Goal: Book appointment/travel/reservation

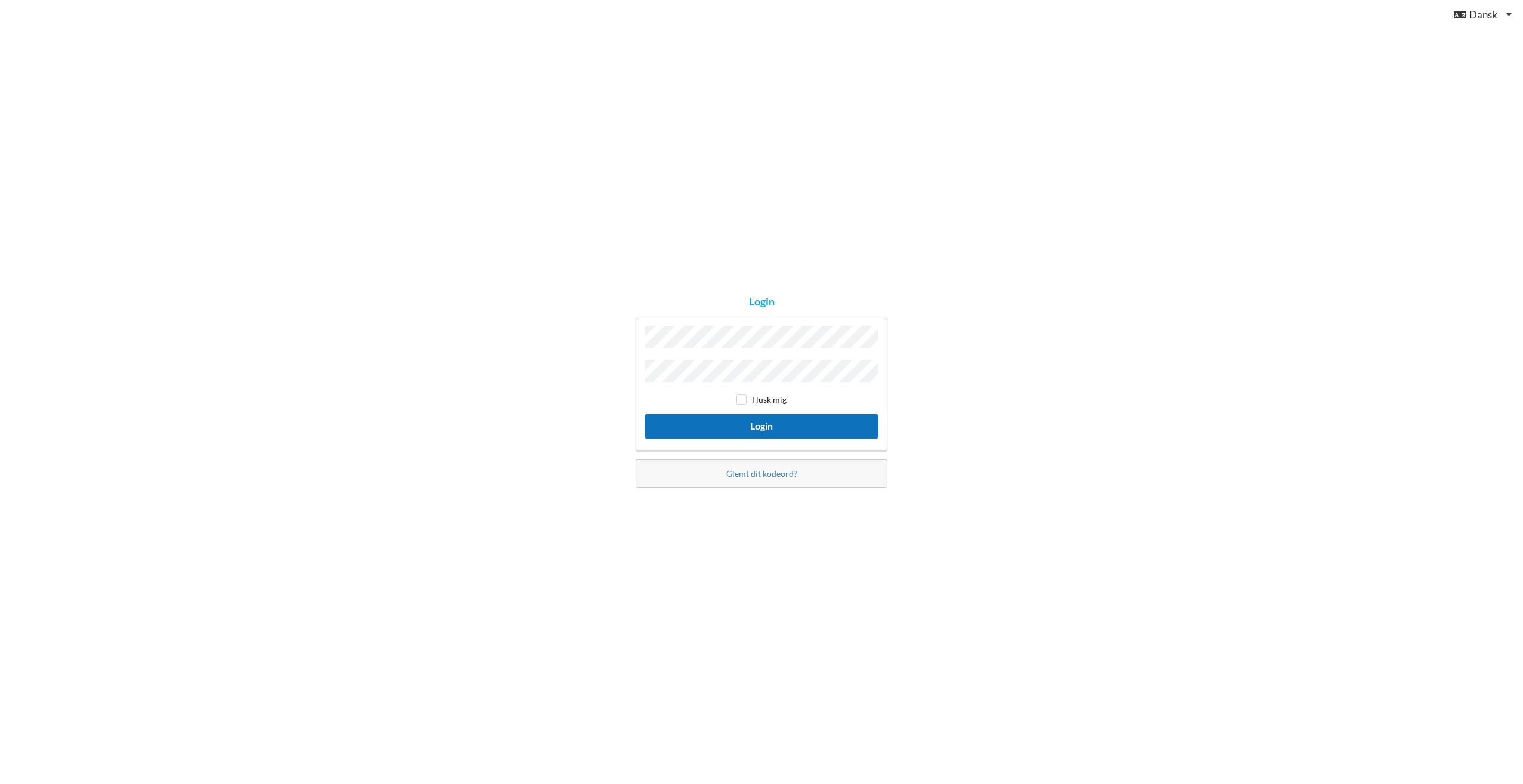
click at [749, 428] on button "Login" at bounding box center [761, 426] width 234 height 24
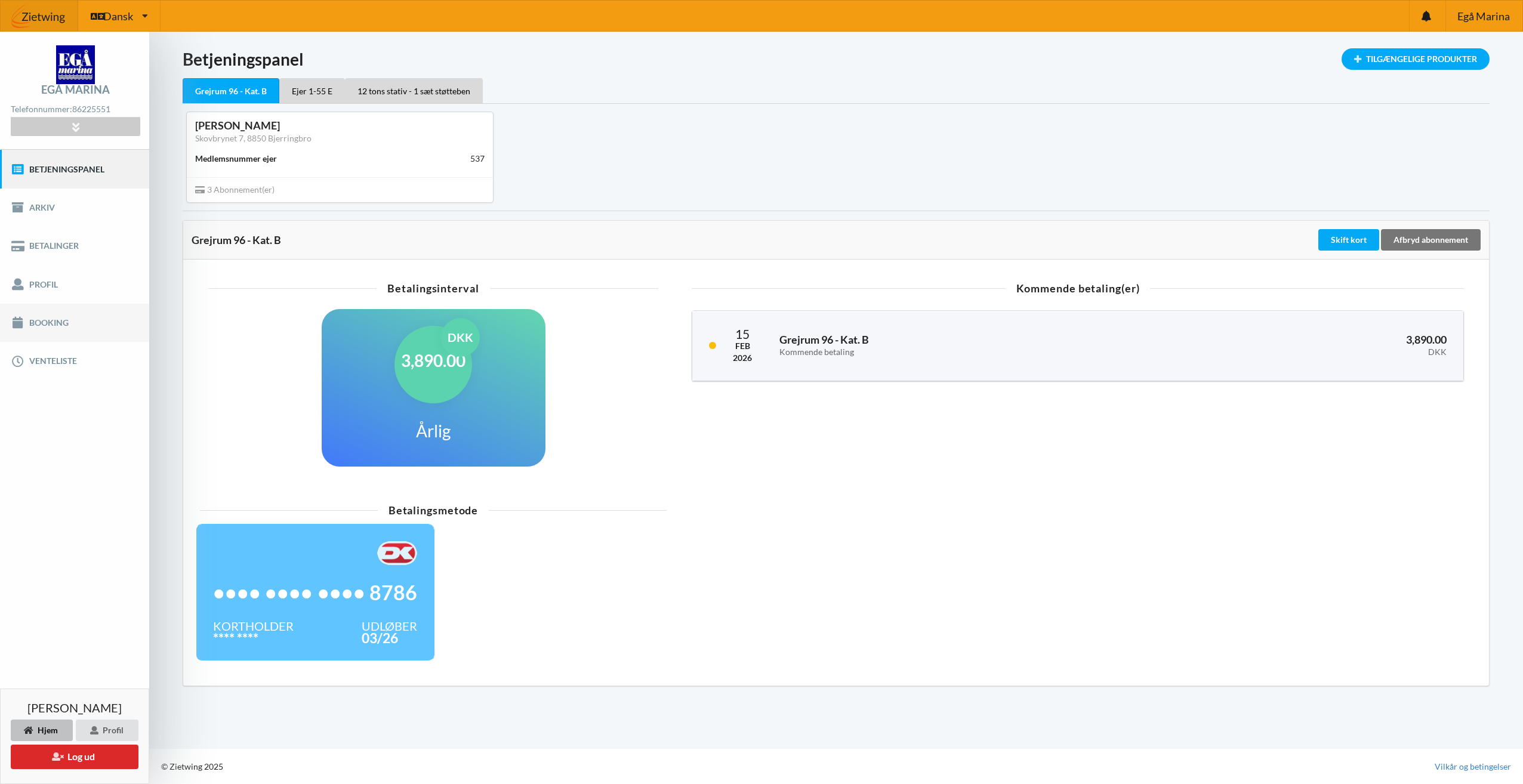
click at [46, 322] on link "Booking" at bounding box center [75, 323] width 149 height 38
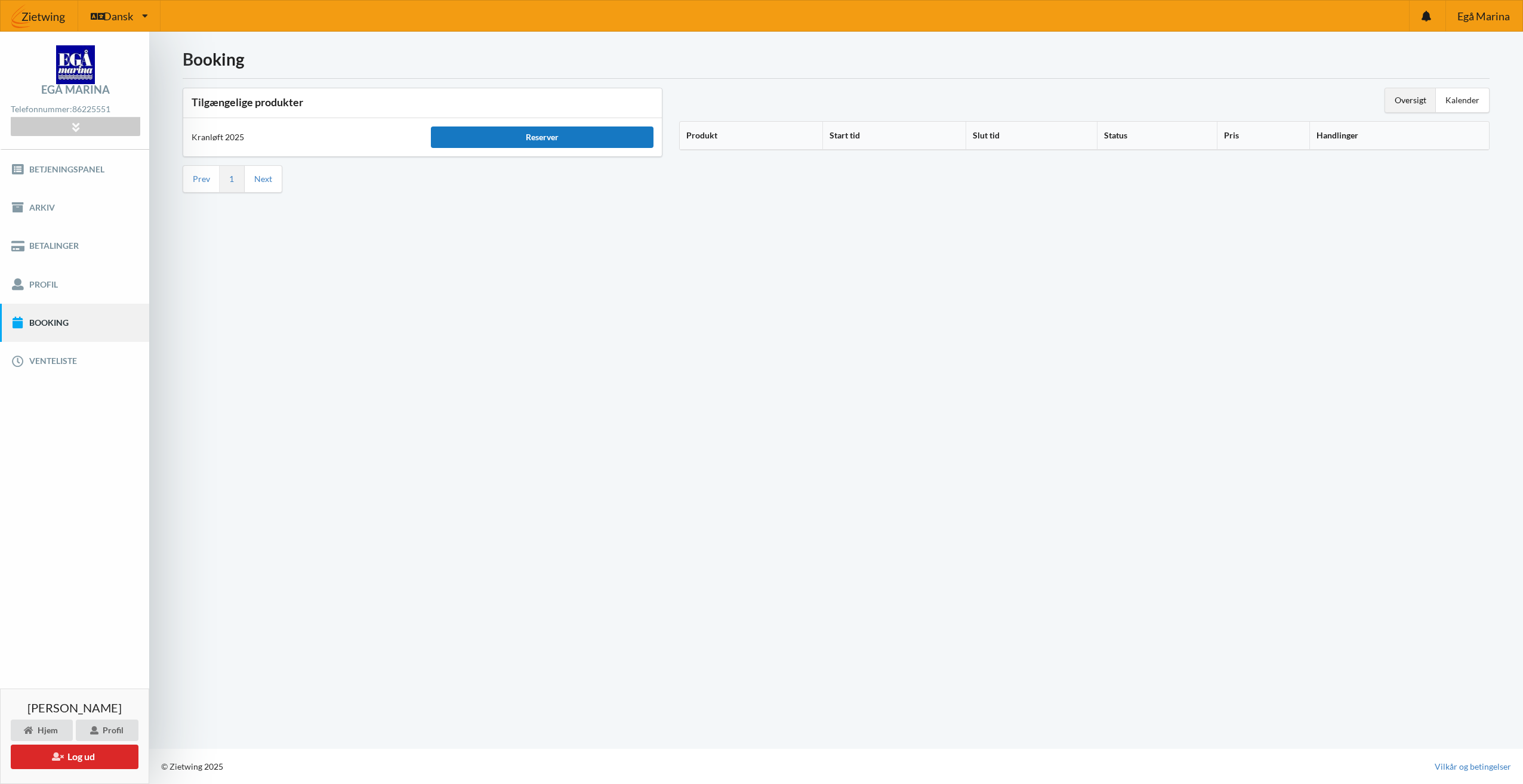
click at [585, 136] on div "Reserver" at bounding box center [542, 137] width 222 height 21
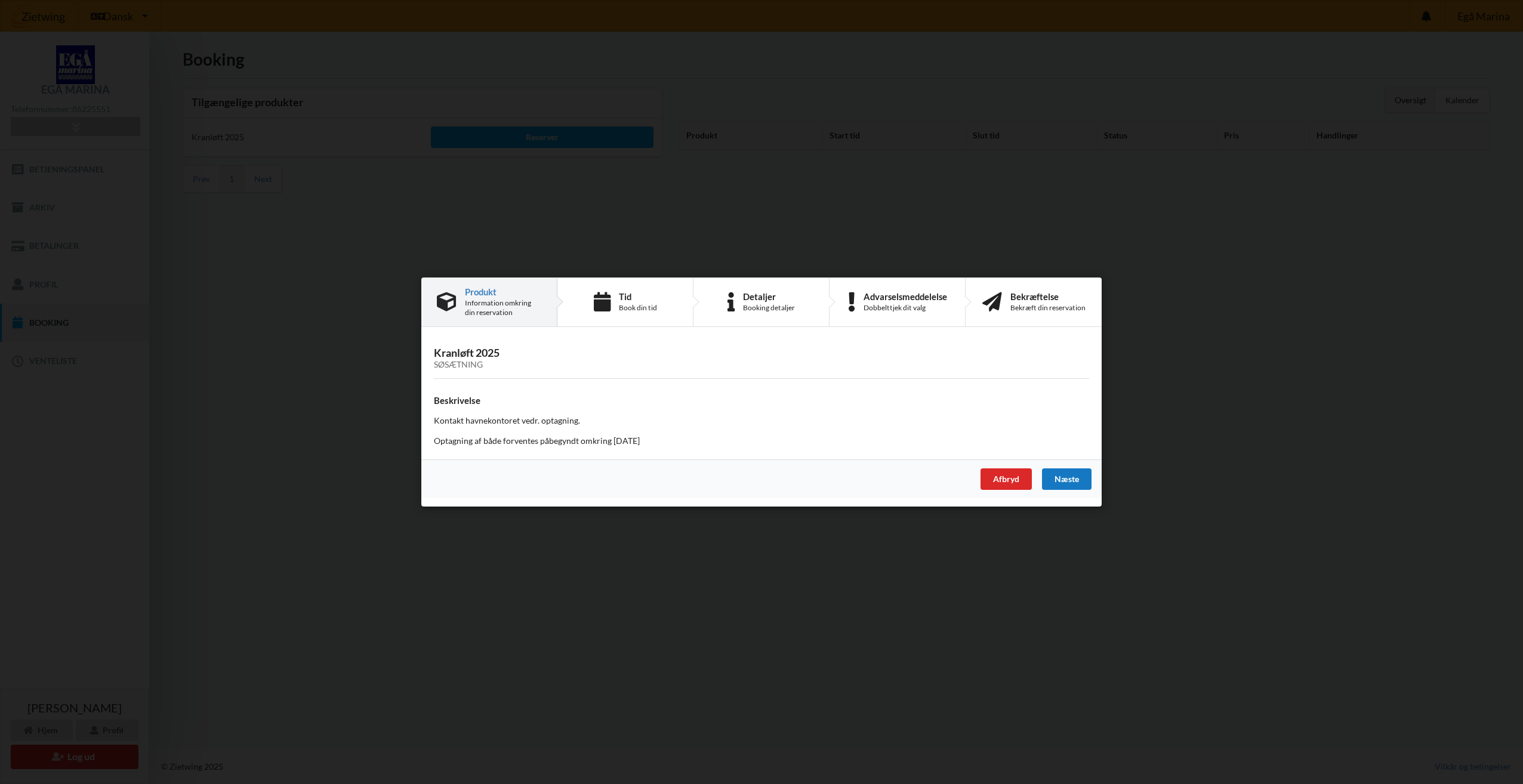
click at [1063, 477] on div "Næste" at bounding box center [1067, 479] width 50 height 21
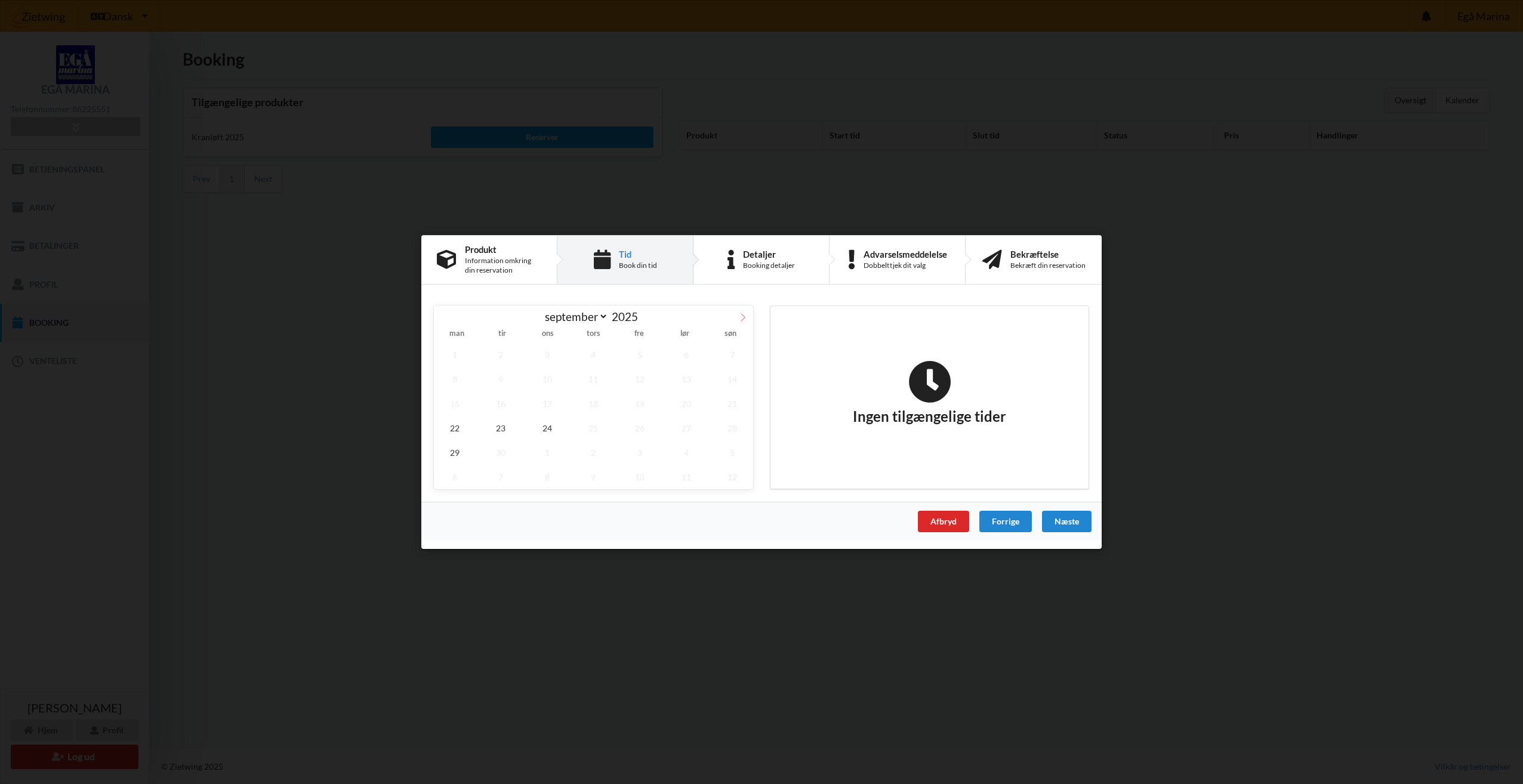
click at [745, 317] on icon at bounding box center [743, 317] width 4 height 8
click at [453, 403] on span "13" at bounding box center [455, 403] width 42 height 24
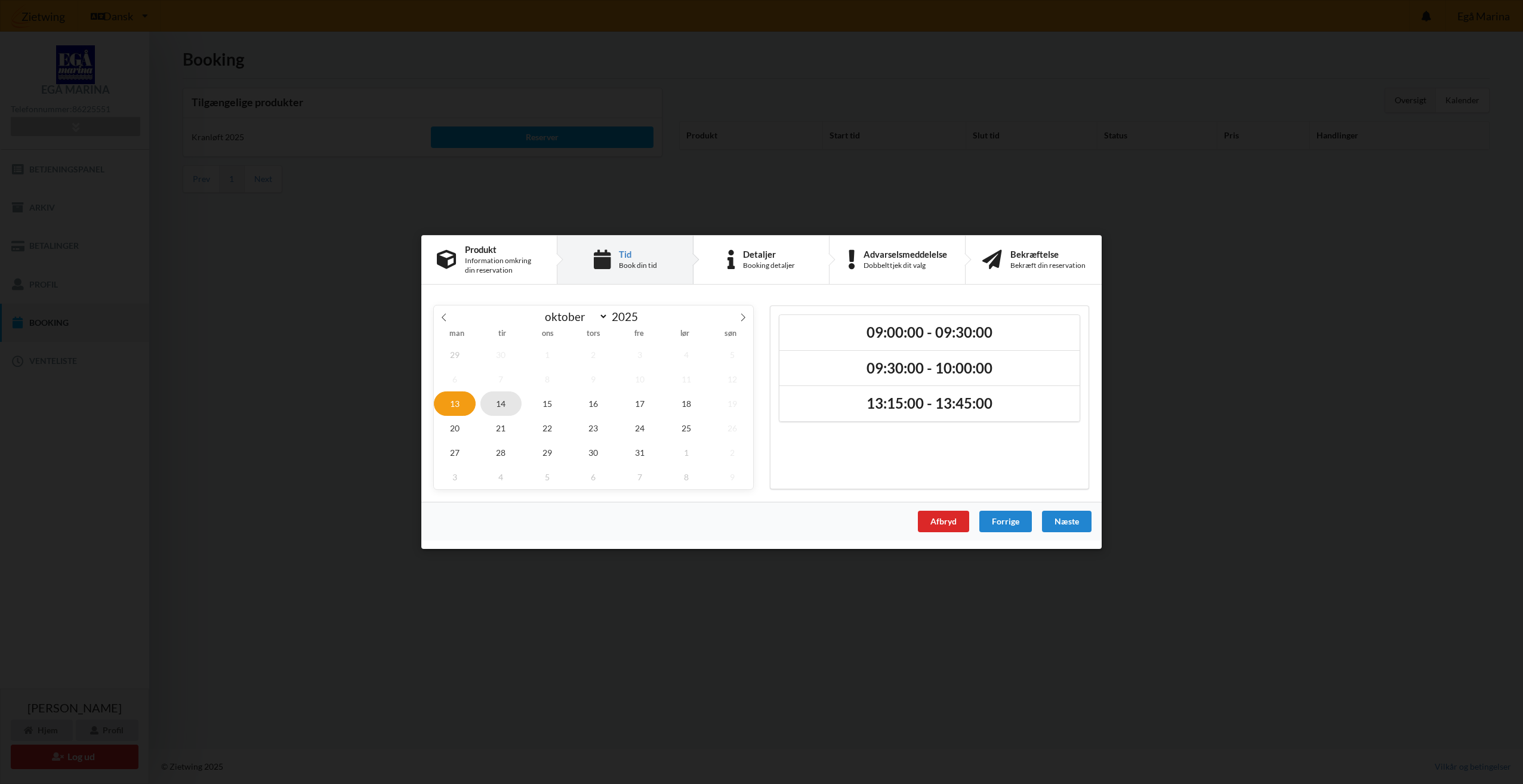
click at [502, 403] on span "14" at bounding box center [501, 403] width 42 height 24
click at [441, 315] on icon at bounding box center [444, 317] width 9 height 9
click at [738, 319] on span at bounding box center [743, 315] width 21 height 21
select select "9"
click at [550, 403] on span "15" at bounding box center [547, 403] width 42 height 24
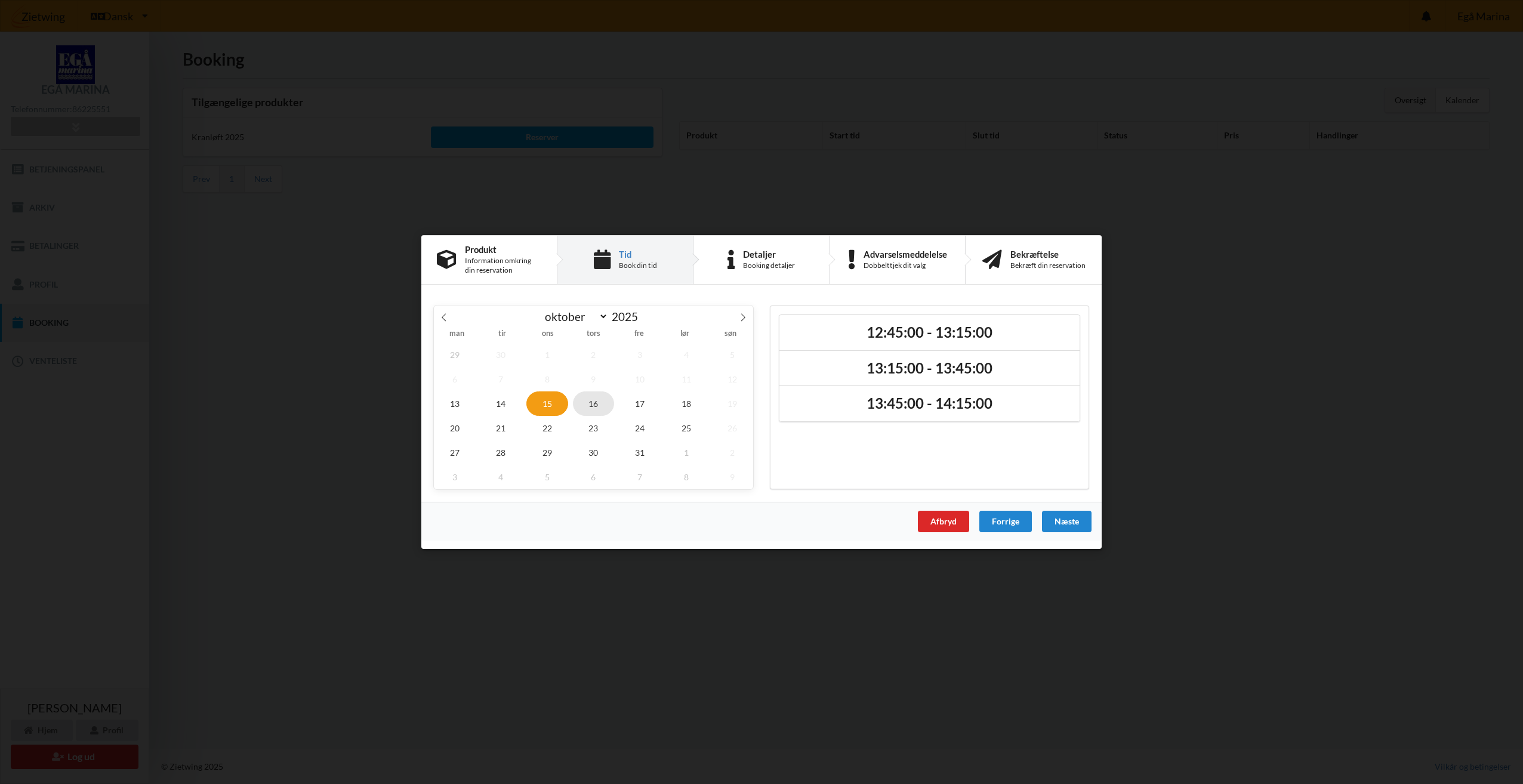
click at [597, 400] on span "16" at bounding box center [594, 403] width 42 height 24
click at [551, 401] on span "15" at bounding box center [547, 403] width 42 height 24
click at [598, 398] on span "16" at bounding box center [594, 403] width 42 height 24
click at [547, 405] on span "15" at bounding box center [547, 403] width 42 height 24
click at [597, 396] on span "16" at bounding box center [594, 403] width 42 height 24
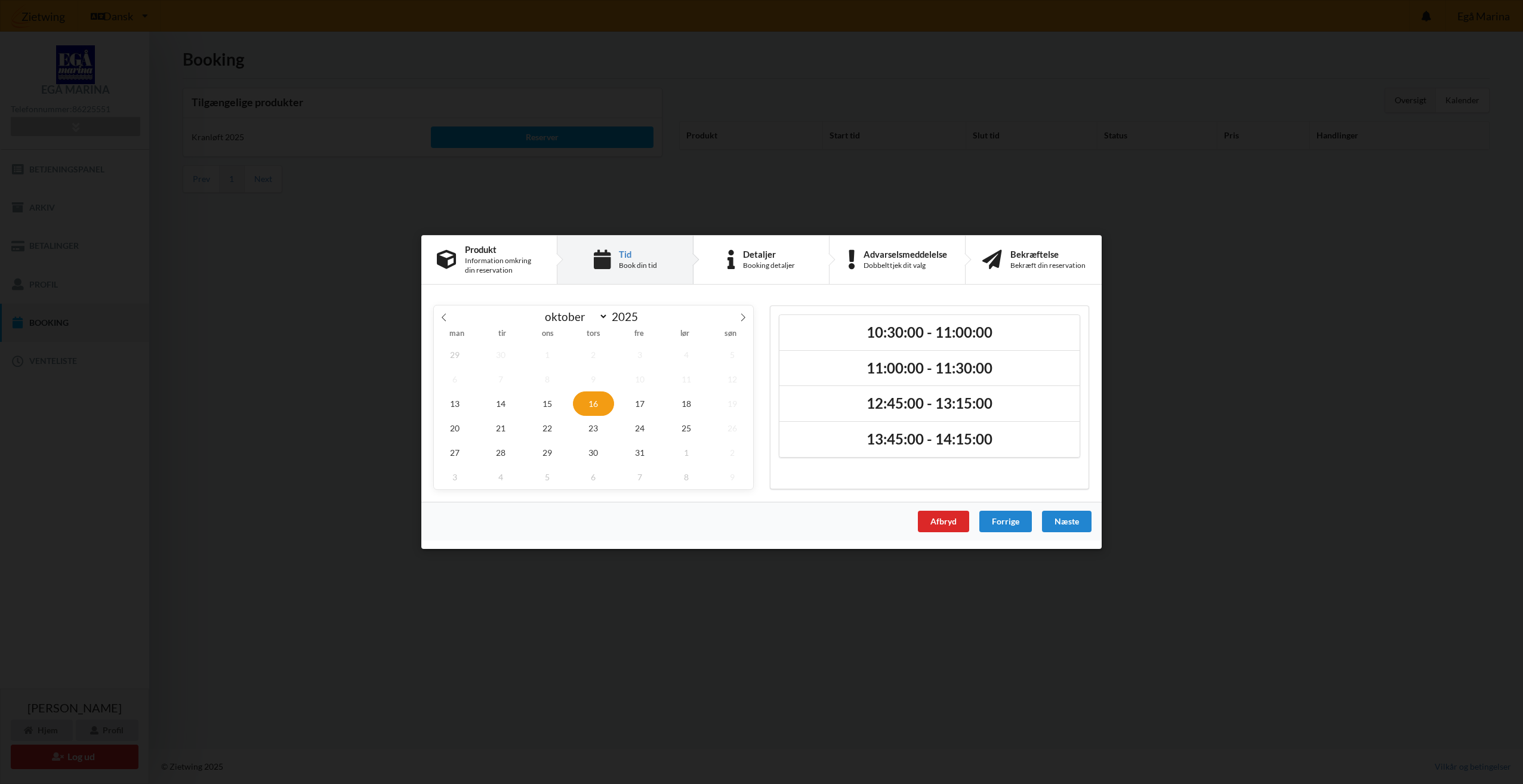
click at [597, 396] on span "16" at bounding box center [594, 403] width 42 height 24
click at [901, 335] on h2 "10:30:00 - 11:00:00" at bounding box center [929, 332] width 283 height 18
click at [1066, 521] on div "Næste" at bounding box center [1067, 521] width 50 height 21
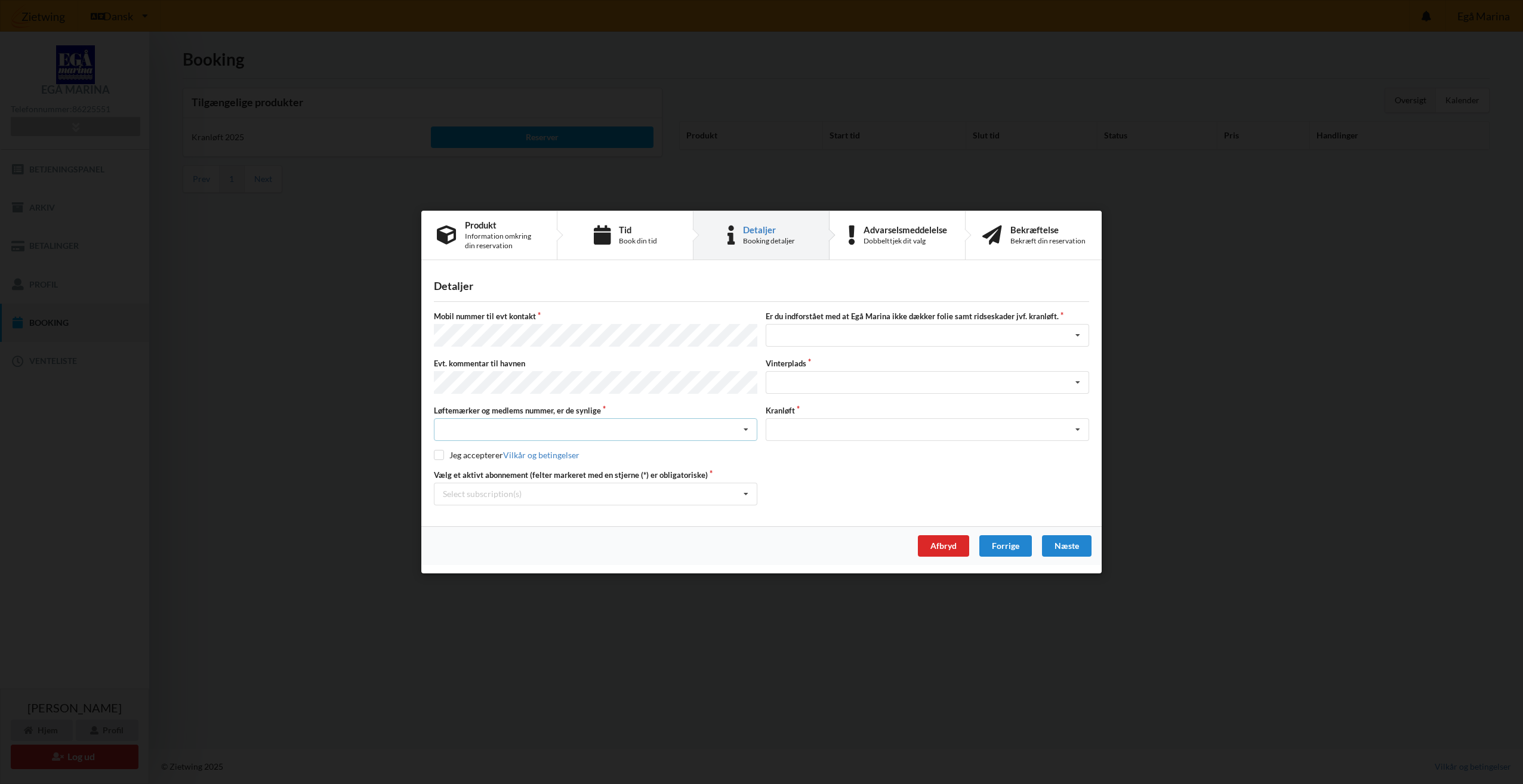
click at [747, 430] on icon at bounding box center [746, 430] width 18 height 22
click at [605, 476] on div "Ja, mine mærker er synlige og intakte" at bounding box center [596, 473] width 323 height 22
click at [442, 454] on input "checkbox" at bounding box center [439, 454] width 10 height 10
checkbox input "true"
click at [749, 493] on icon at bounding box center [746, 494] width 18 height 22
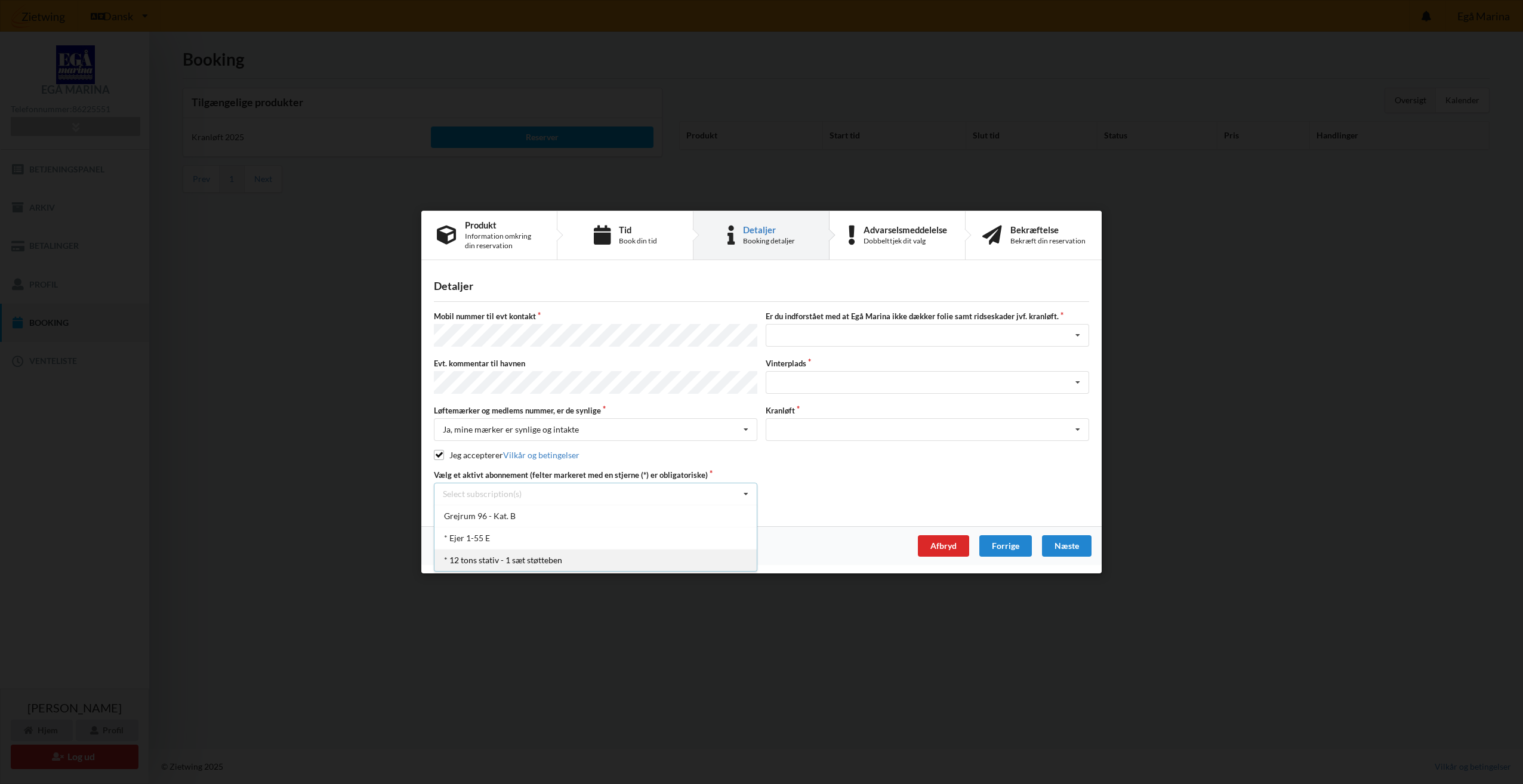
click at [681, 557] on div "* 12 tons stativ - 1 sæt støtteben" at bounding box center [596, 560] width 323 height 22
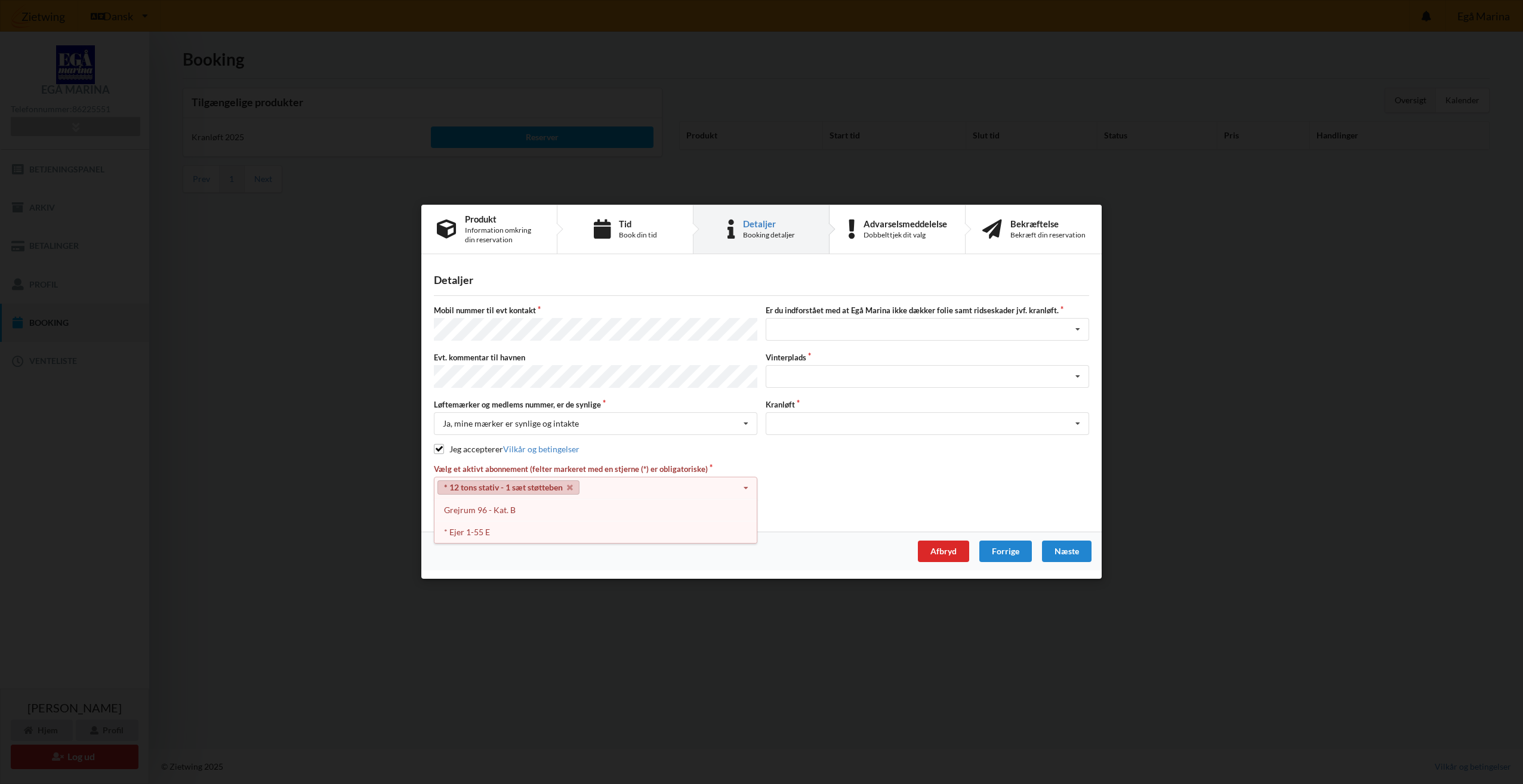
click at [743, 484] on icon at bounding box center [746, 488] width 18 height 22
click at [748, 484] on icon at bounding box center [746, 488] width 18 height 22
click at [506, 526] on div "* Ejer 1-55 E" at bounding box center [596, 531] width 323 height 22
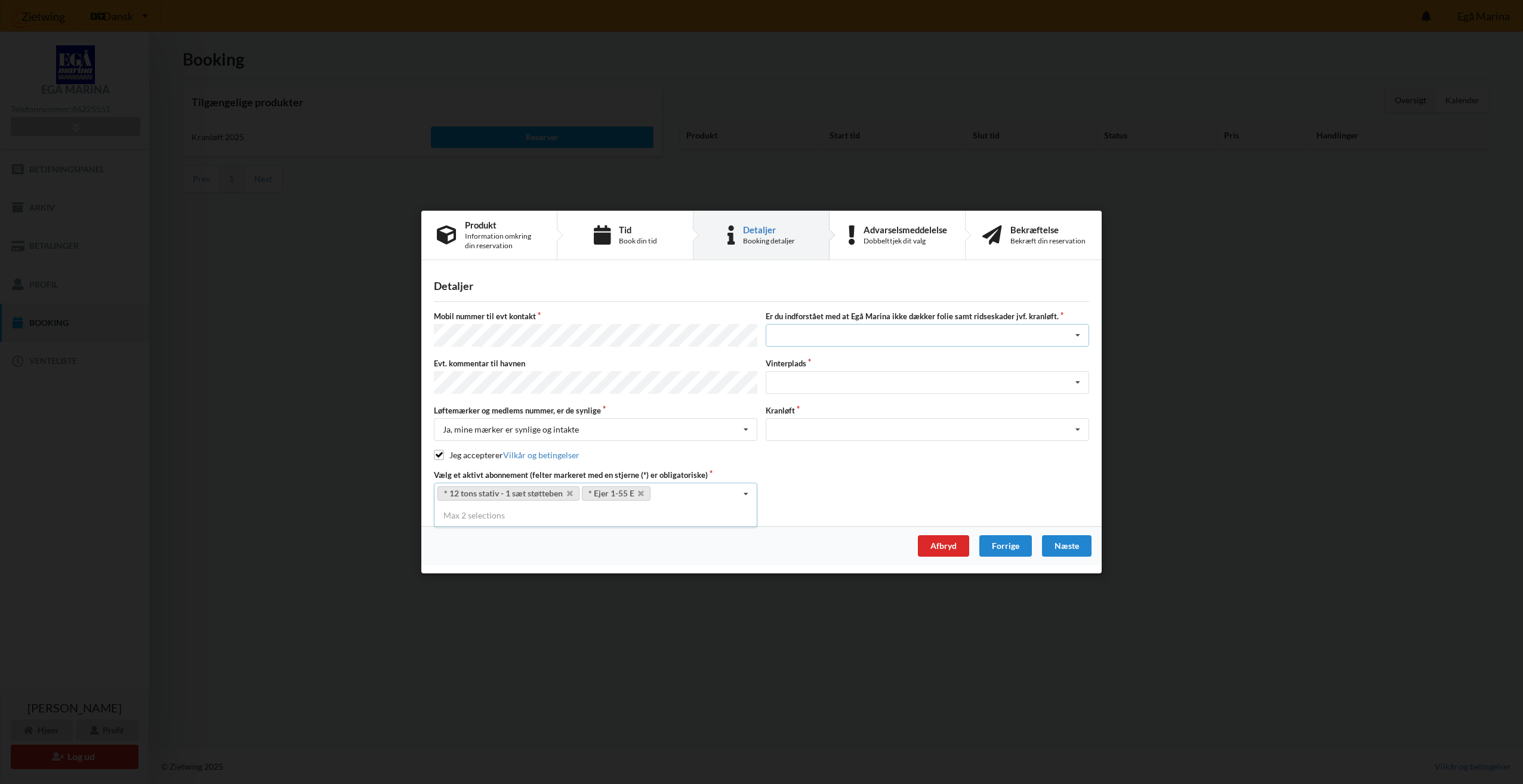
click at [1081, 341] on icon at bounding box center [1078, 336] width 18 height 22
click at [844, 386] on div "Jeg tager selv ansvaret for folie samt ridseskader ved kranløft" at bounding box center [928, 379] width 323 height 22
click at [1074, 379] on icon at bounding box center [1078, 382] width 18 height 22
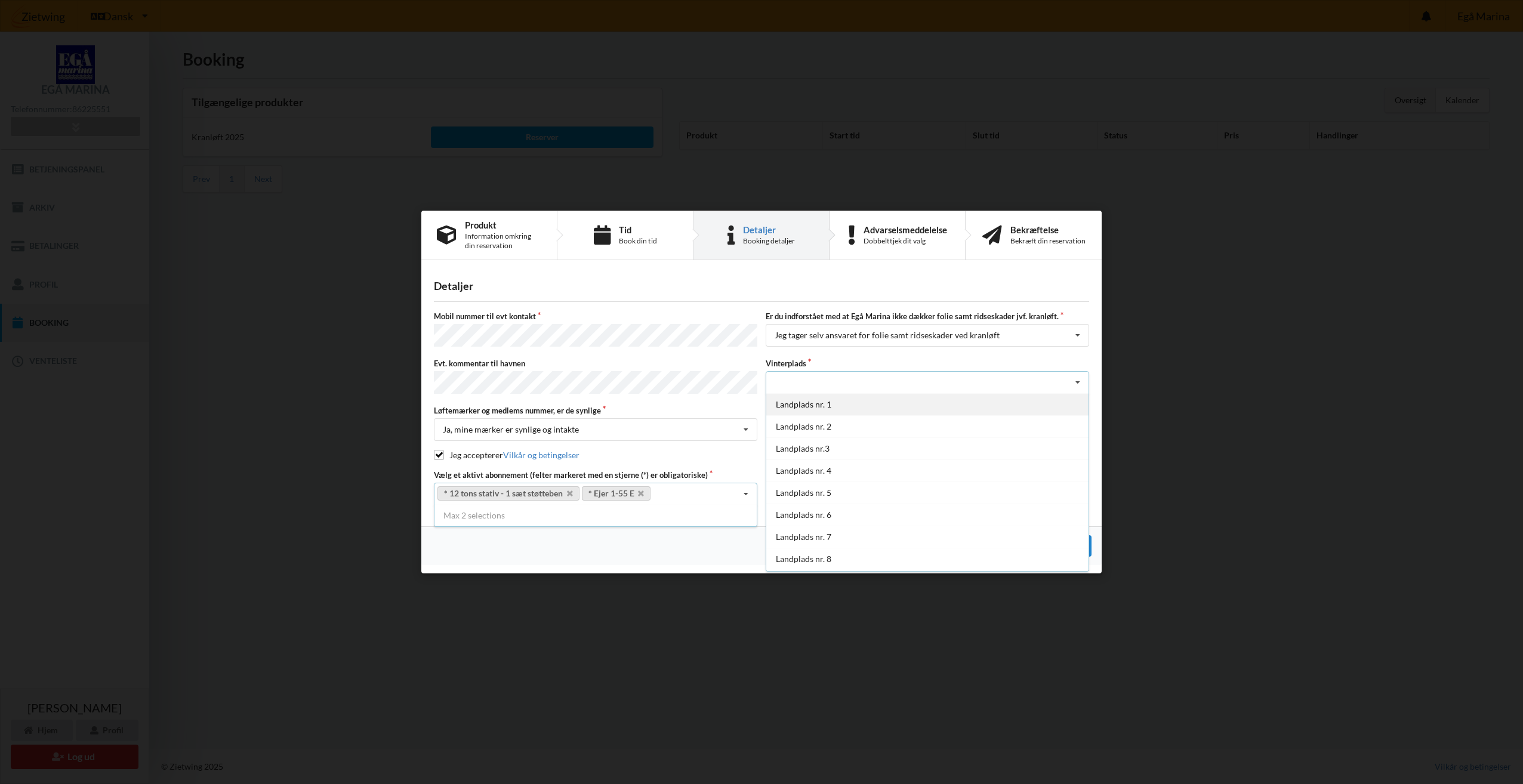
click at [806, 408] on div "Landplads nr. 1" at bounding box center [928, 404] width 323 height 22
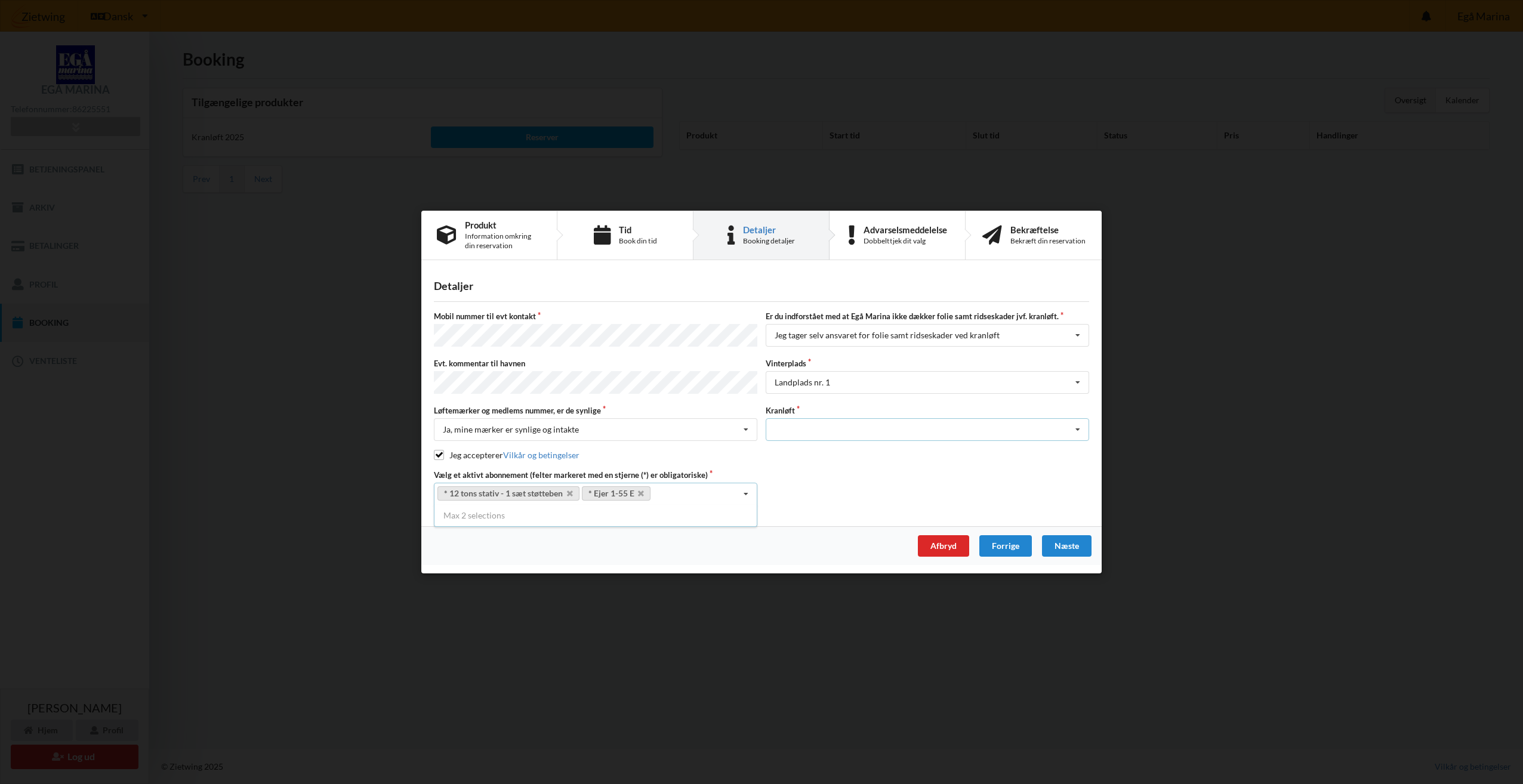
click at [1075, 428] on icon at bounding box center [1078, 430] width 18 height 22
click at [802, 447] on div "Optagning" at bounding box center [928, 451] width 323 height 22
click at [1074, 547] on div "Næste" at bounding box center [1067, 546] width 50 height 21
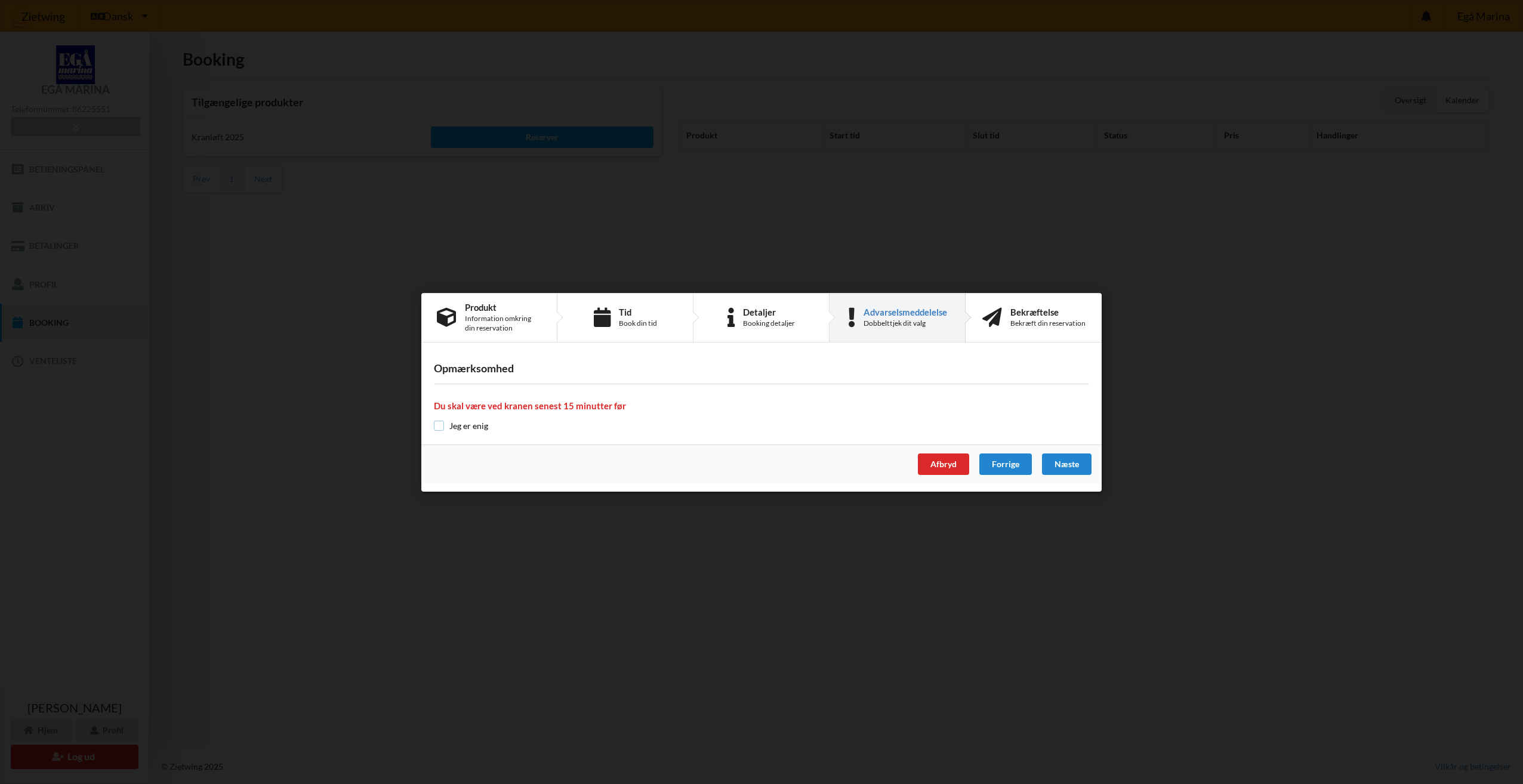
click at [441, 428] on input "checkbox" at bounding box center [439, 425] width 10 height 10
checkbox input "true"
click at [1080, 465] on div "Næste" at bounding box center [1067, 464] width 50 height 21
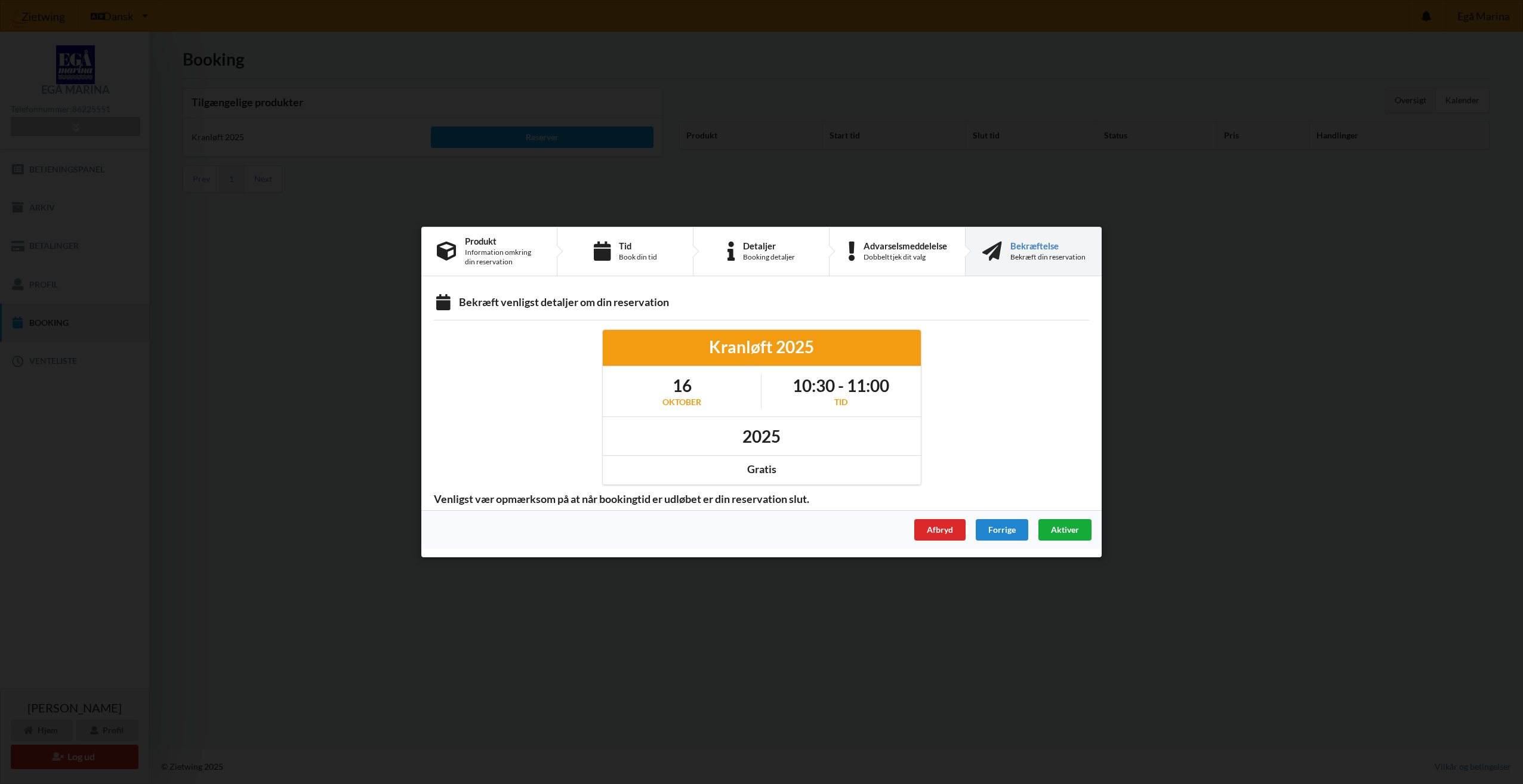
click at [1058, 530] on span "Aktiver" at bounding box center [1064, 529] width 28 height 10
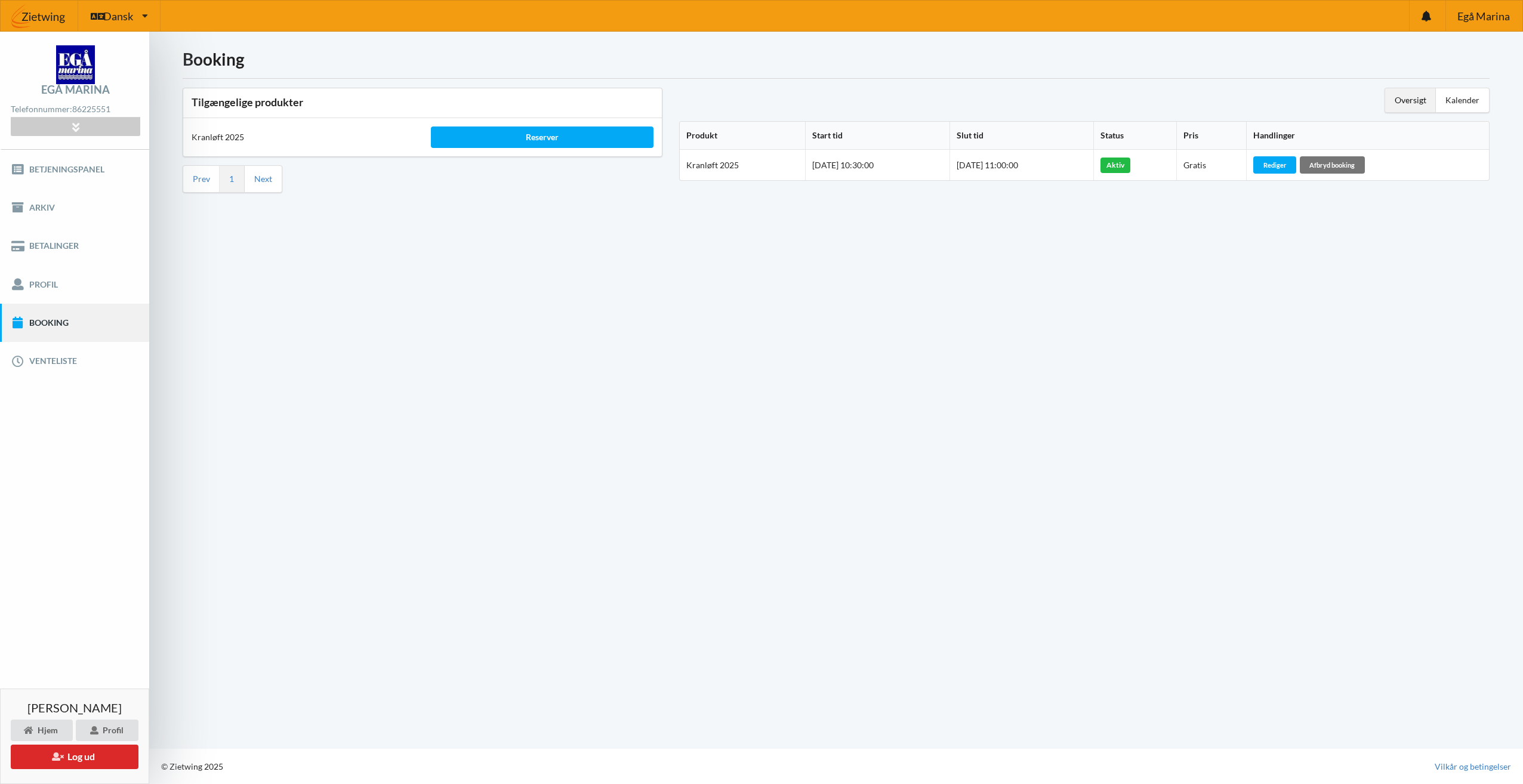
click at [79, 67] on img at bounding box center [75, 65] width 39 height 39
